Goal: Task Accomplishment & Management: Manage account settings

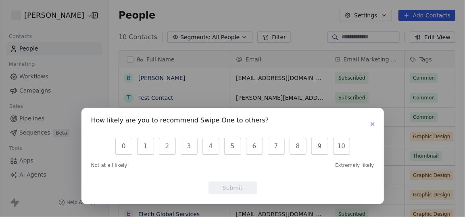
scroll to position [185, 350]
click at [372, 123] on icon "button" at bounding box center [372, 124] width 6 height 6
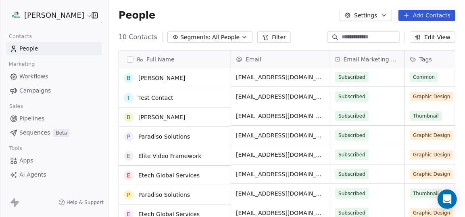
scroll to position [0, 0]
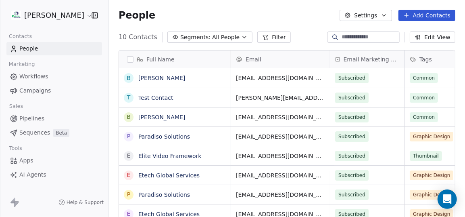
click at [41, 121] on span "Pipelines" at bounding box center [31, 118] width 25 height 8
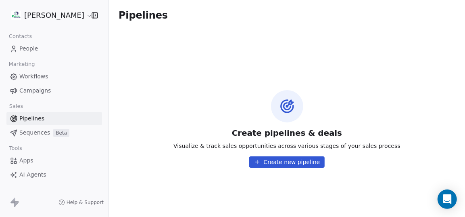
click at [46, 175] on link "AI Agents" at bounding box center [54, 174] width 96 height 13
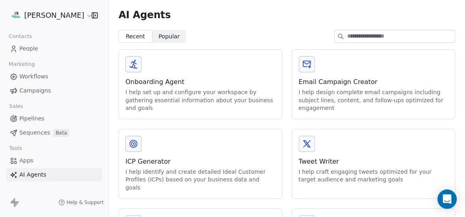
click at [35, 50] on span "People" at bounding box center [28, 48] width 19 height 8
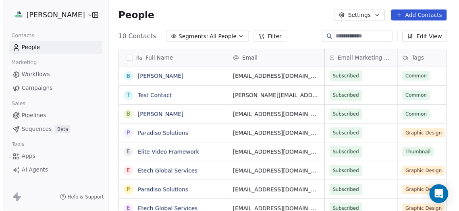
scroll to position [185, 350]
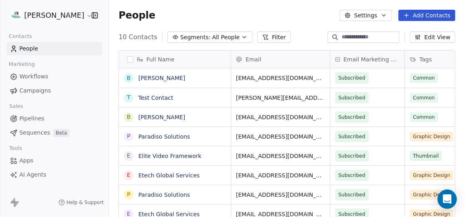
click at [44, 11] on html "[PERSON_NAME] Contacts People Marketing Workflows Campaigns Sales Pipelines Seq…" at bounding box center [232, 108] width 465 height 217
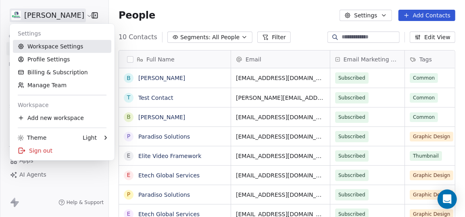
click at [62, 46] on link "Workspace Settings" at bounding box center [62, 46] width 98 height 13
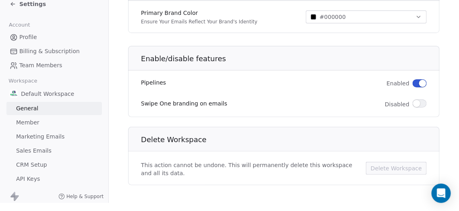
scroll to position [12, 0]
click at [58, 119] on link "Member" at bounding box center [54, 122] width 96 height 13
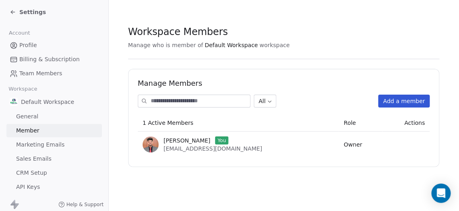
click at [58, 145] on span "Marketing Emails" at bounding box center [40, 145] width 48 height 8
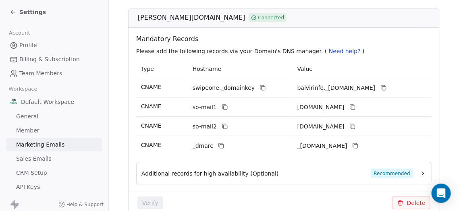
scroll to position [415, 0]
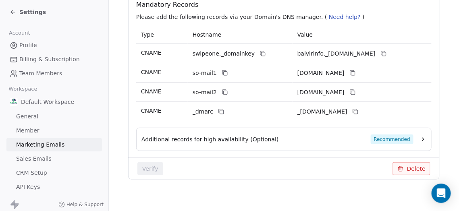
click at [49, 160] on link "Sales Emails" at bounding box center [54, 158] width 96 height 13
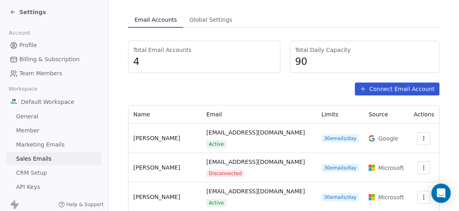
scroll to position [76, 0]
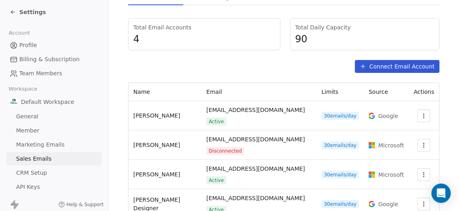
click at [371, 69] on button "Connect Email Account" at bounding box center [397, 66] width 85 height 13
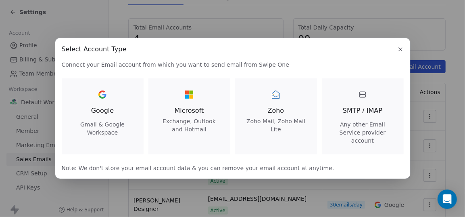
click at [401, 52] on icon "button" at bounding box center [400, 49] width 6 height 6
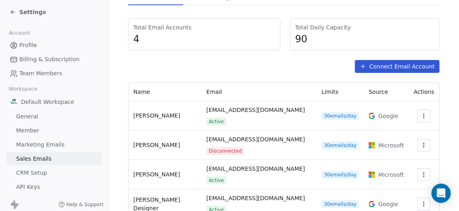
scroll to position [27, 0]
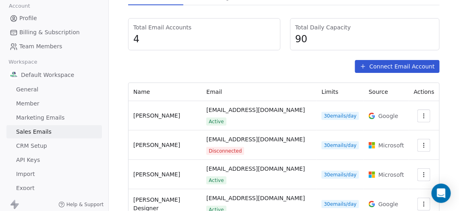
click at [46, 158] on link "API Keys" at bounding box center [54, 160] width 96 height 13
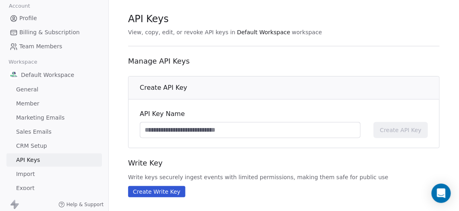
scroll to position [20, 0]
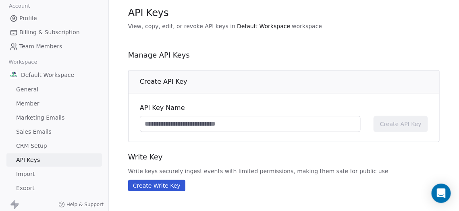
click at [279, 129] on input at bounding box center [250, 124] width 220 height 15
click at [48, 147] on link "CRM Setup" at bounding box center [54, 145] width 96 height 13
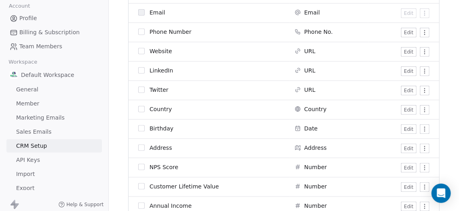
scroll to position [220, 0]
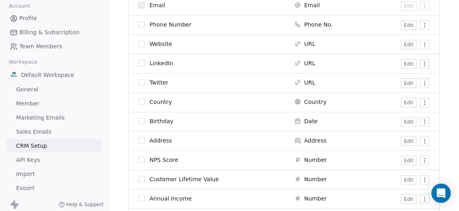
click at [56, 128] on link "Sales Emails" at bounding box center [54, 131] width 96 height 13
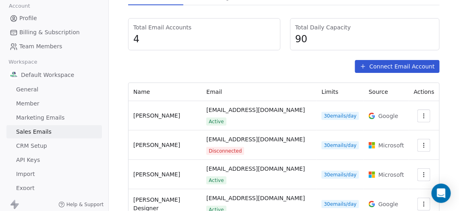
scroll to position [76, 0]
click at [63, 119] on link "Marketing Emails" at bounding box center [54, 117] width 96 height 13
